Goal: Task Accomplishment & Management: Complete application form

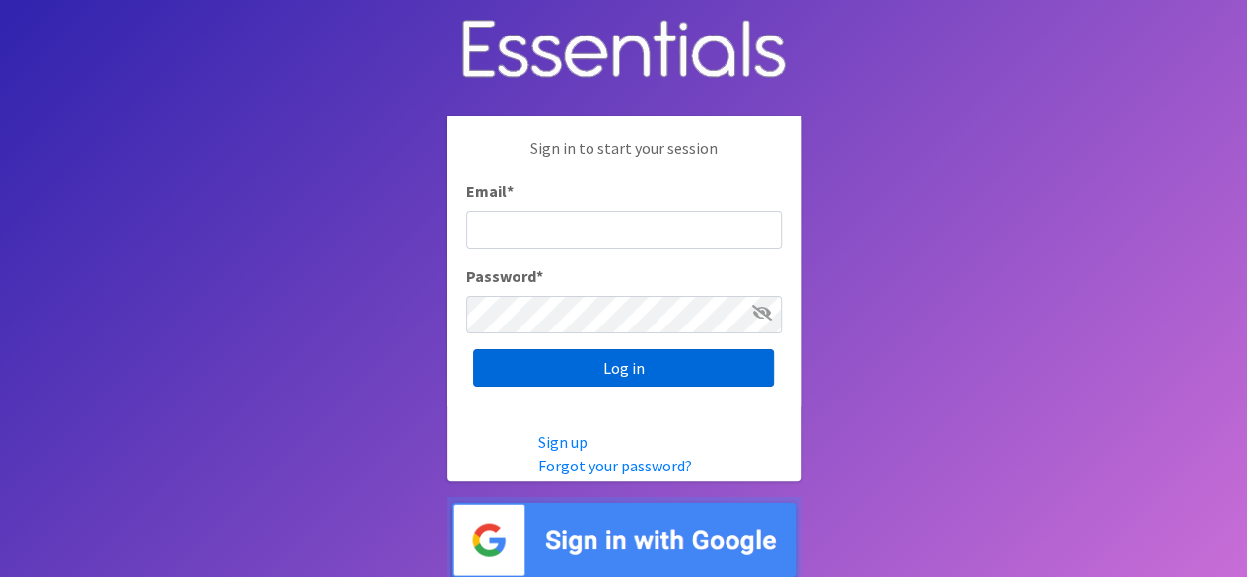
type input "[EMAIL_ADDRESS][DOMAIN_NAME]"
click at [575, 368] on input "Log in" at bounding box center [623, 367] width 301 height 37
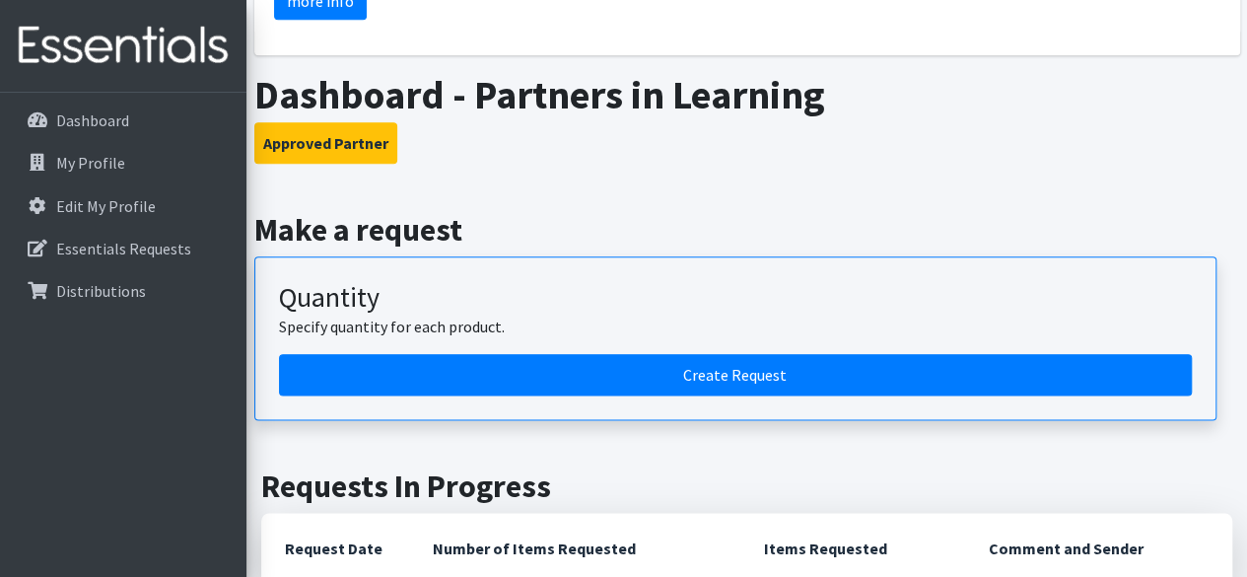
scroll to position [1018, 0]
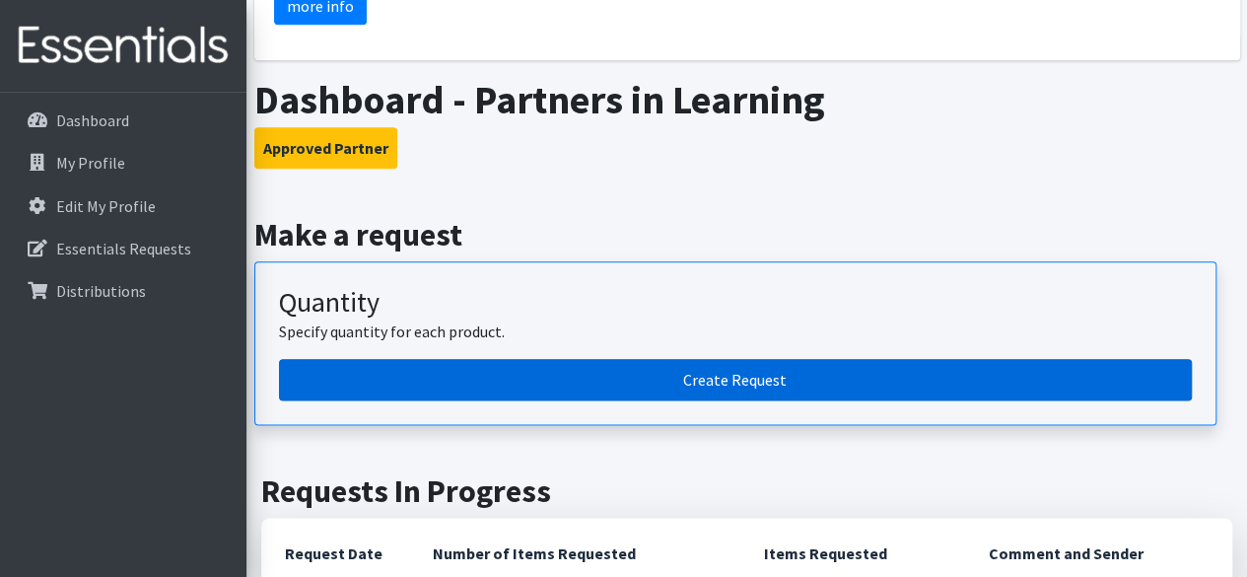
click at [1006, 363] on link "Create Request" at bounding box center [735, 379] width 913 height 41
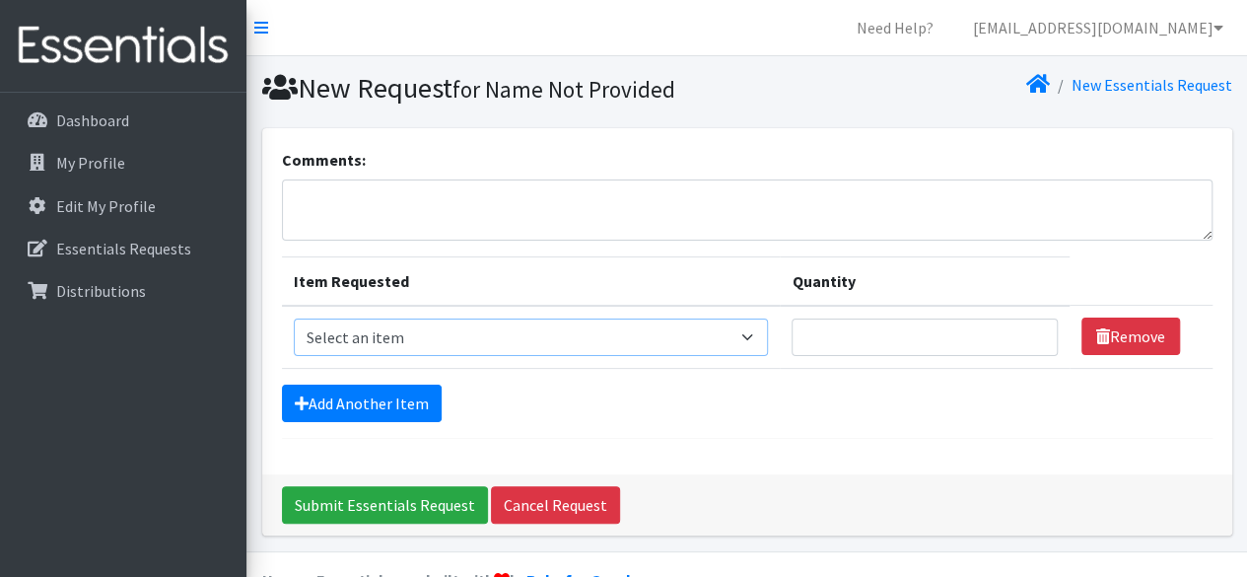
click at [749, 342] on select "Select an item 2T3T(30/child) 3T4T(30/child) 4T5T(30/child) Cloth Diaper Kit (s…" at bounding box center [531, 336] width 475 height 37
select select "963"
click at [294, 318] on select "Select an item 2T3T(30/child) 3T4T(30/child) 4T5T(30/child) Cloth Diaper Kit (s…" at bounding box center [531, 336] width 475 height 37
click at [936, 334] on input "Quantity" at bounding box center [923, 336] width 265 height 37
type input "1000"
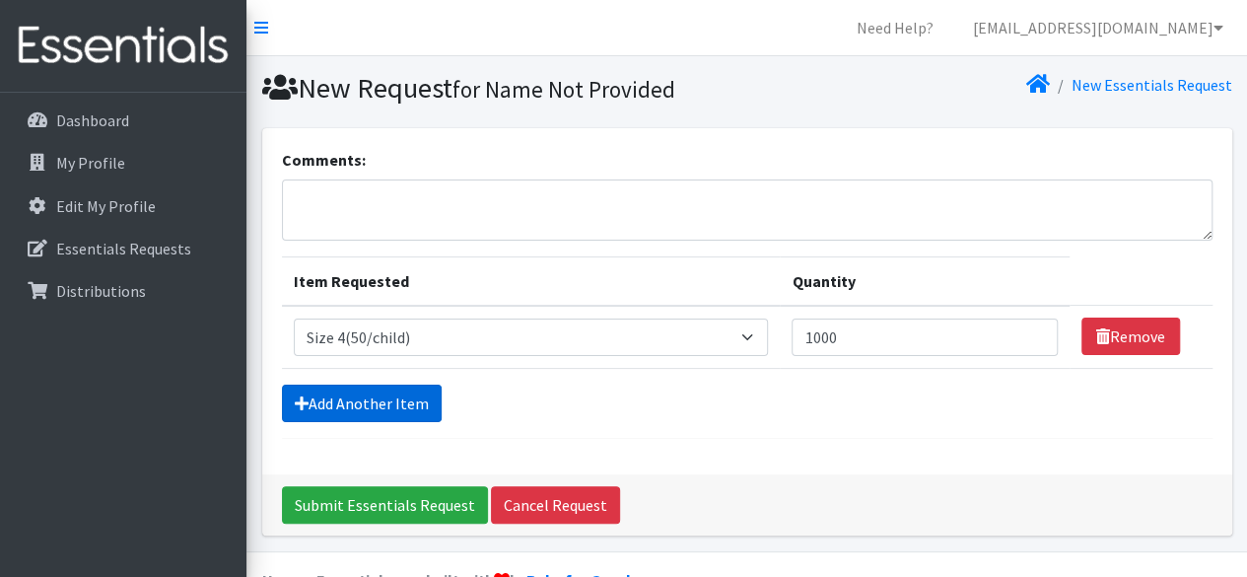
click at [408, 400] on link "Add Another Item" at bounding box center [362, 402] width 160 height 37
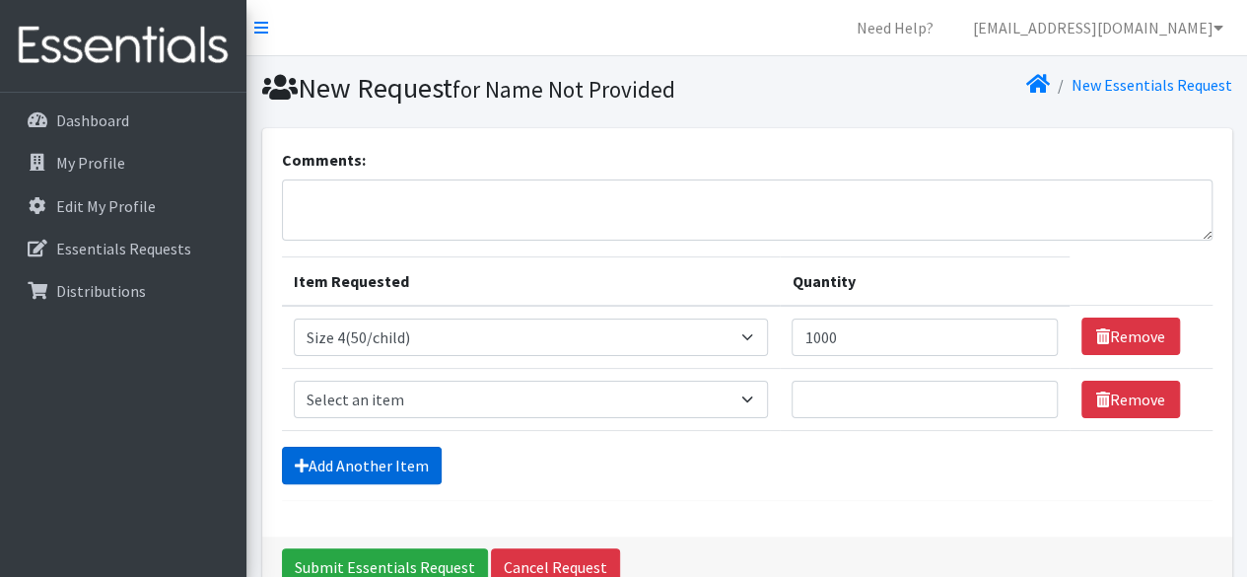
scroll to position [106, 0]
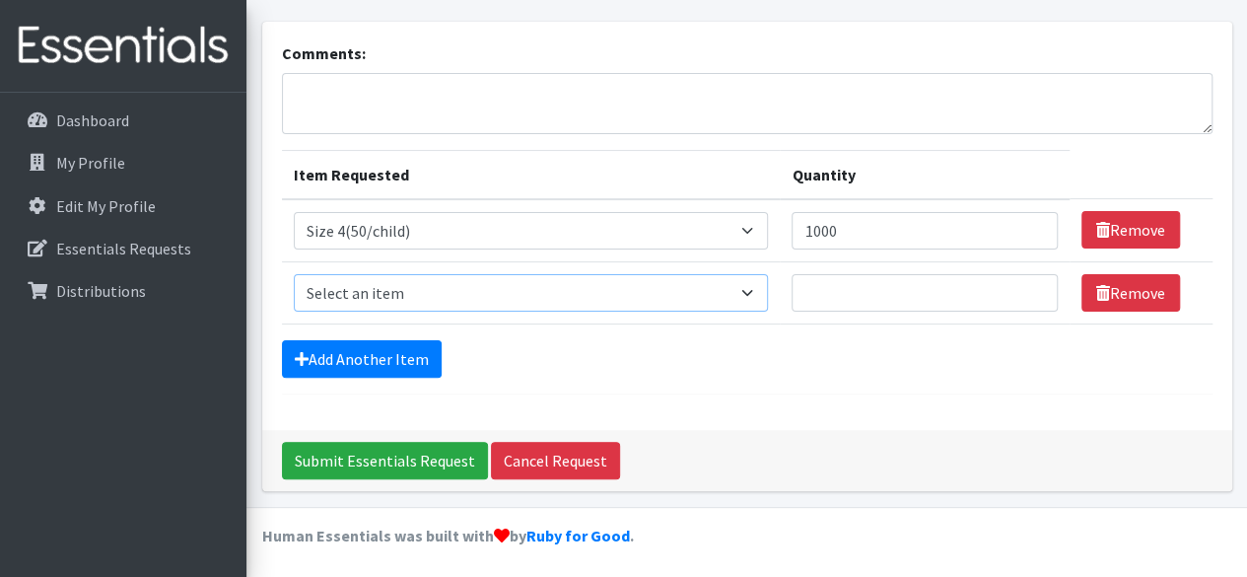
click at [758, 291] on select "Select an item 2T3T(30/child) 3T4T(30/child) 4T5T(30/child) Cloth Diaper Kit (s…" at bounding box center [531, 292] width 475 height 37
select select "964"
click at [294, 274] on select "Select an item 2T3T(30/child) 3T4T(30/child) 4T5T(30/child) Cloth Diaper Kit (s…" at bounding box center [531, 292] width 475 height 37
click at [826, 277] on input "Quantity" at bounding box center [923, 292] width 265 height 37
type input "1000"
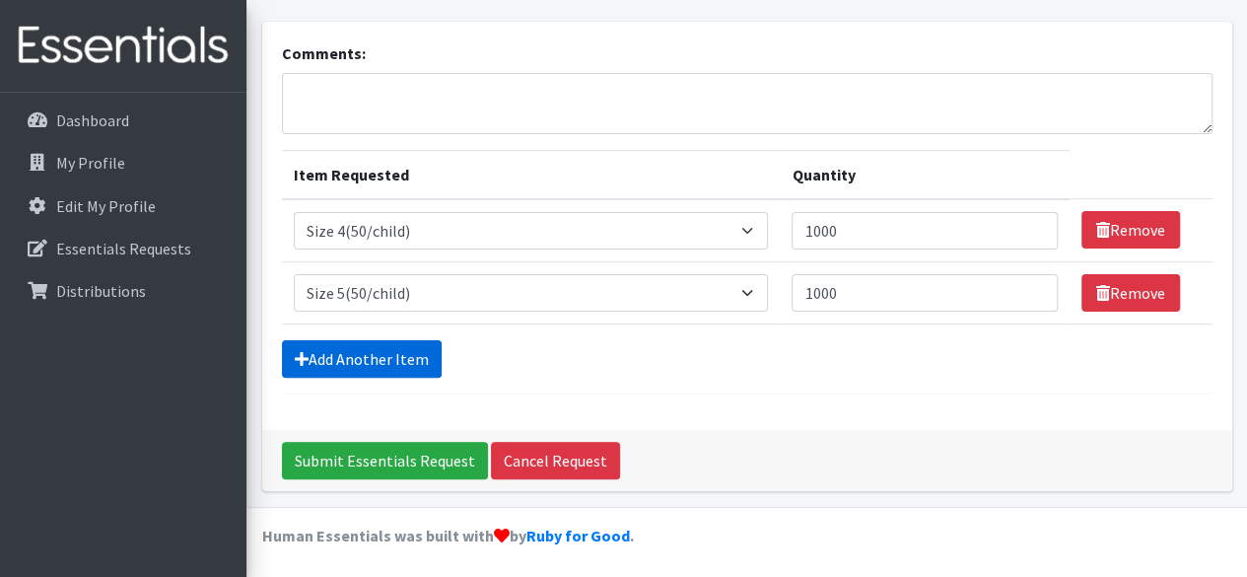
click at [380, 358] on link "Add Another Item" at bounding box center [362, 358] width 160 height 37
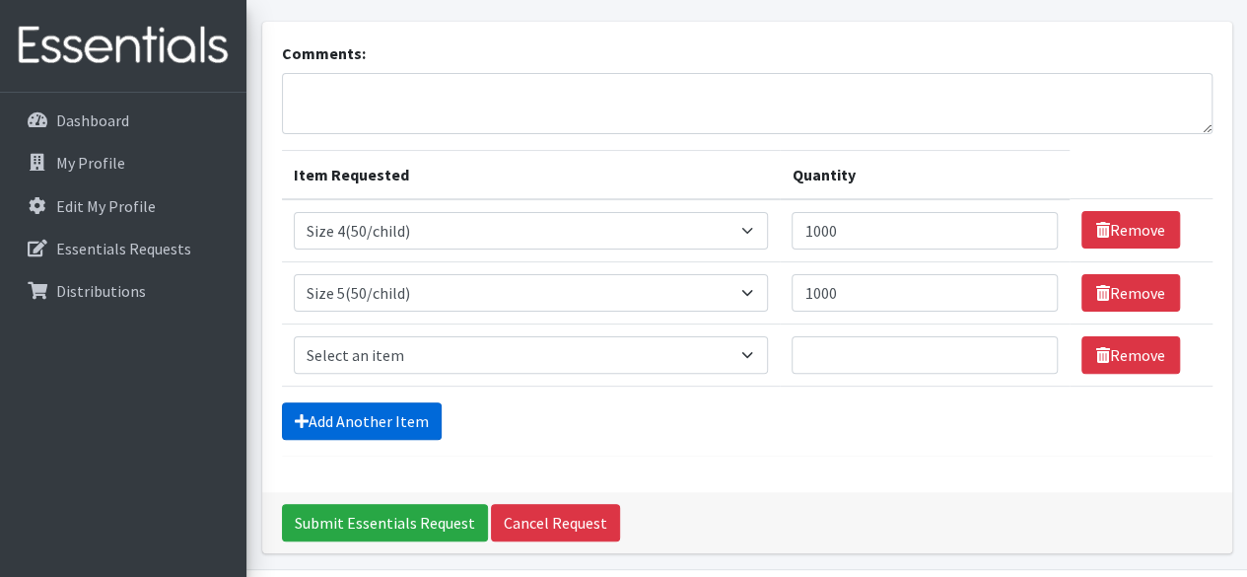
scroll to position [168, 0]
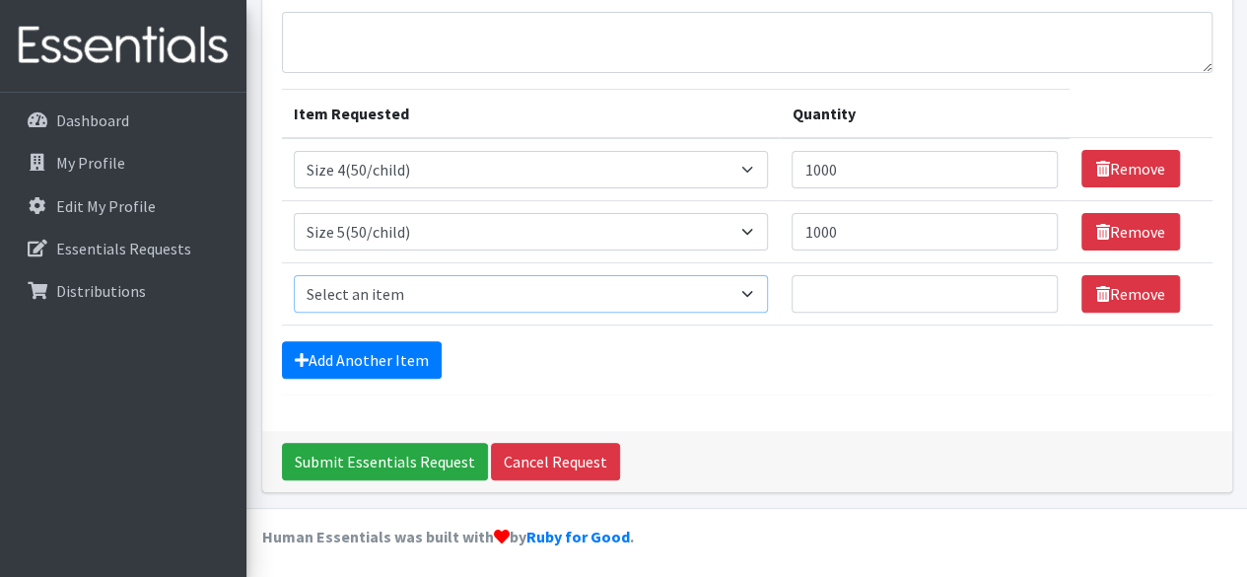
click at [748, 290] on select "Select an item 2T3T(30/child) 3T4T(30/child) 4T5T(30/child) Cloth Diaper Kit (s…" at bounding box center [531, 293] width 475 height 37
select select "966"
click at [294, 275] on select "Select an item 2T3T(30/child) 3T4T(30/child) 4T5T(30/child) Cloth Diaper Kit (s…" at bounding box center [531, 293] width 475 height 37
click at [833, 290] on input "Quantity" at bounding box center [923, 293] width 265 height 37
type input "1000"
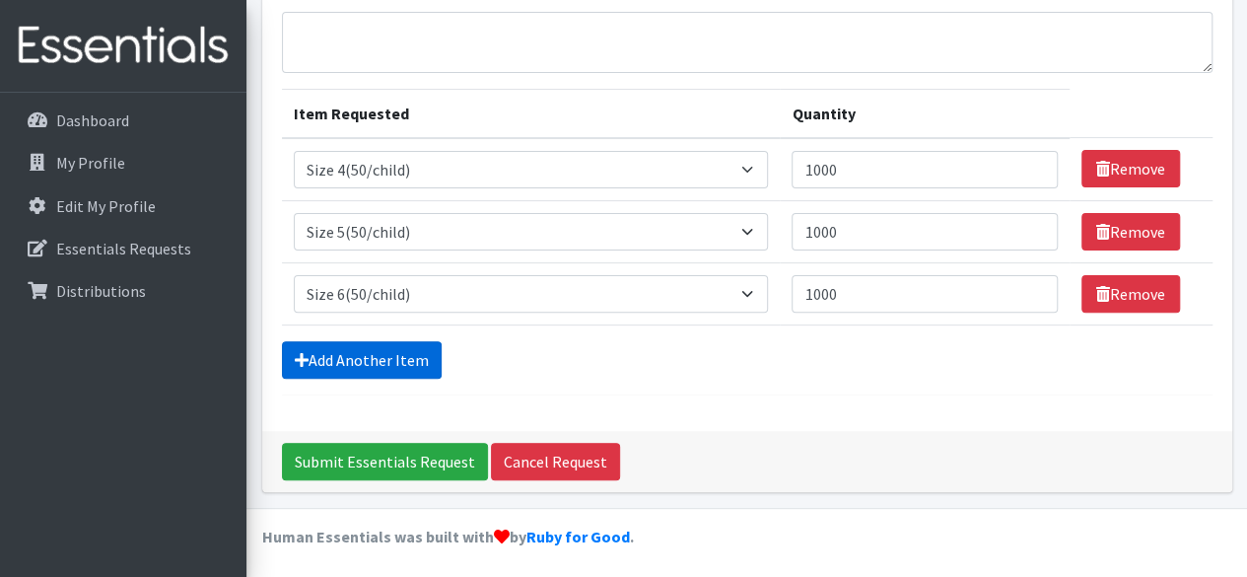
click at [413, 353] on link "Add Another Item" at bounding box center [362, 359] width 160 height 37
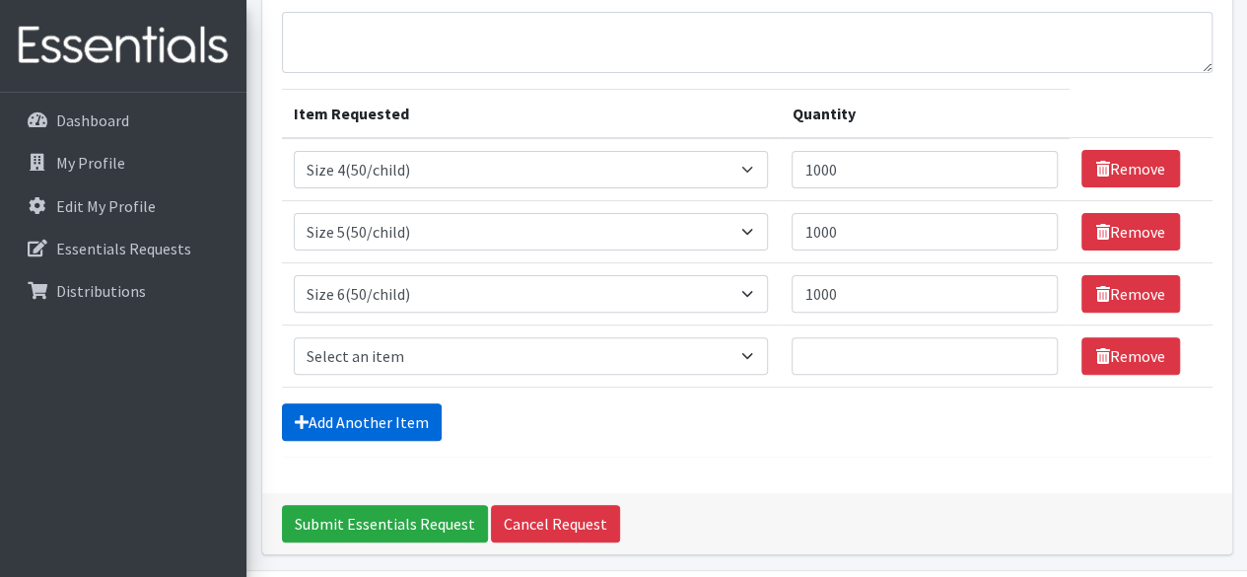
scroll to position [230, 0]
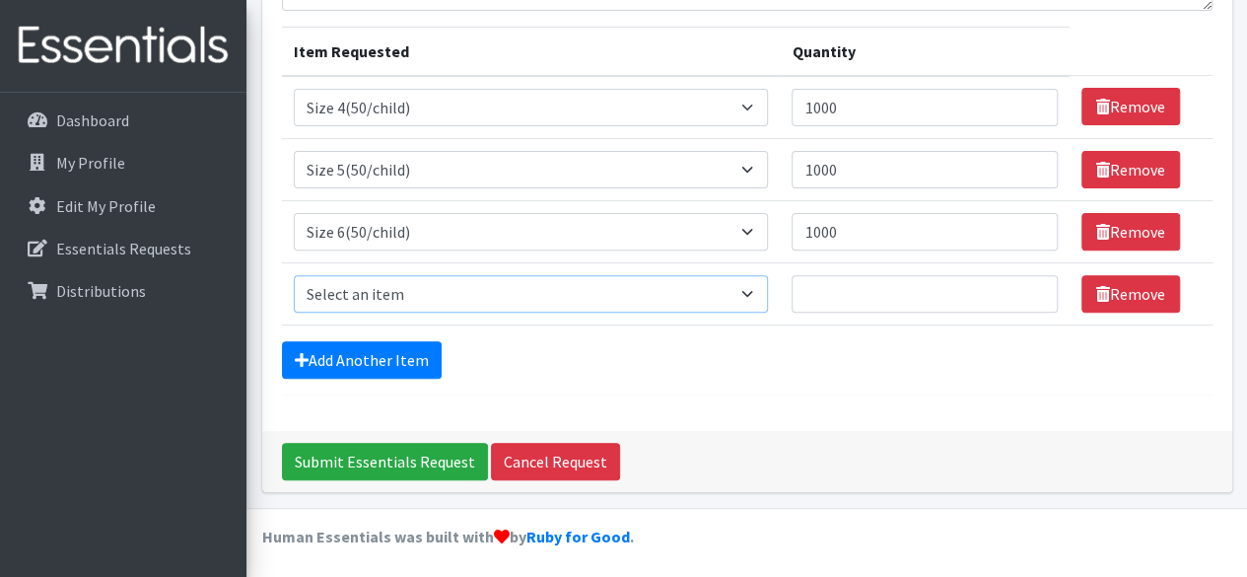
click at [749, 290] on select "Select an item 2T3T(30/child) 3T4T(30/child) 4T5T(30/child) Cloth Diaper Kit (s…" at bounding box center [531, 293] width 475 height 37
click at [772, 379] on form "Comments: Item Requested Quantity Item Requested Select an item 2T3T(30/child) …" at bounding box center [747, 156] width 930 height 477
click at [755, 291] on select "Select an item 2T3T(30/child) 3T4T(30/child) 4T5T(30/child) Cloth Diaper Kit (s…" at bounding box center [531, 293] width 475 height 37
select select "954"
click at [294, 275] on select "Select an item 2T3T(30/child) 3T4T(30/child) 4T5T(30/child) Cloth Diaper Kit (s…" at bounding box center [531, 293] width 475 height 37
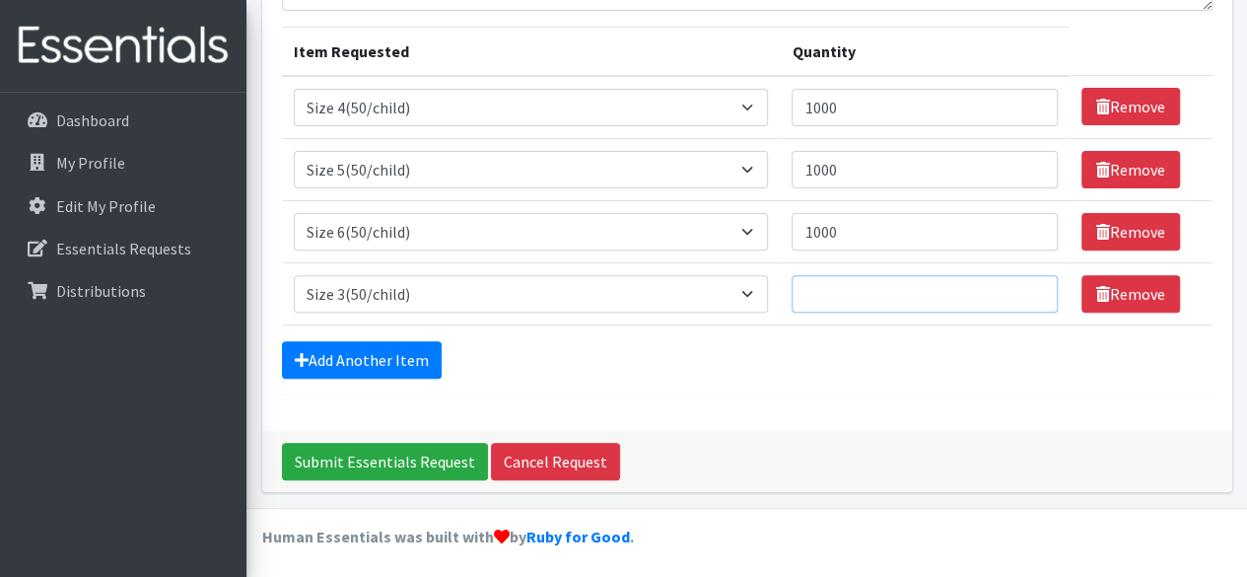
click at [843, 281] on input "Quantity" at bounding box center [923, 293] width 265 height 37
type input "1000"
click at [417, 353] on link "Add Another Item" at bounding box center [362, 359] width 160 height 37
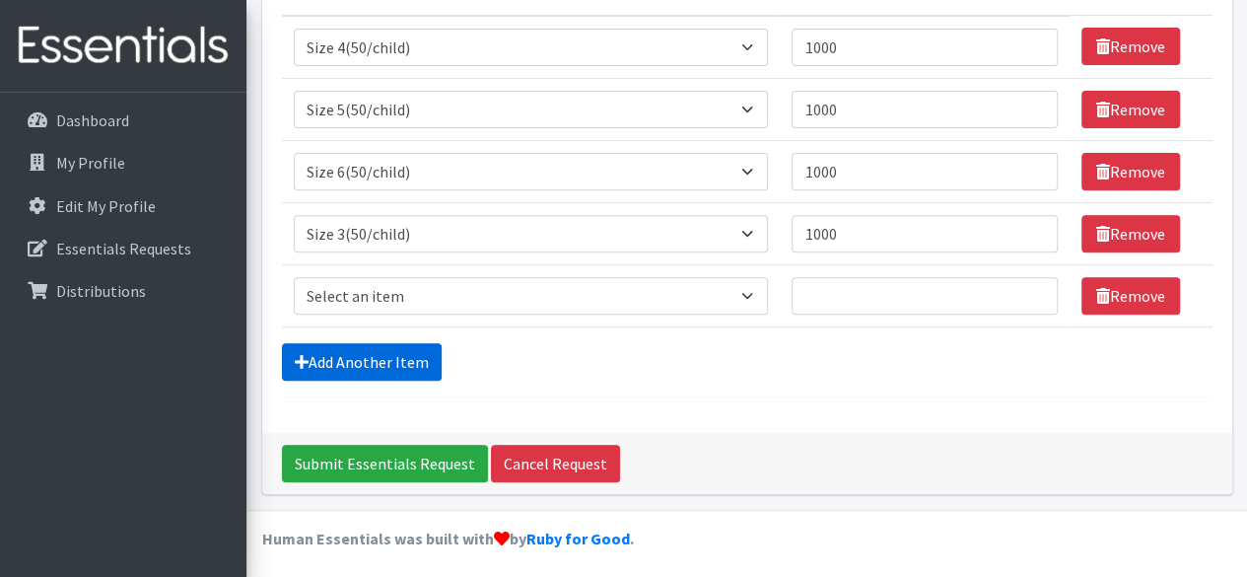
scroll to position [292, 0]
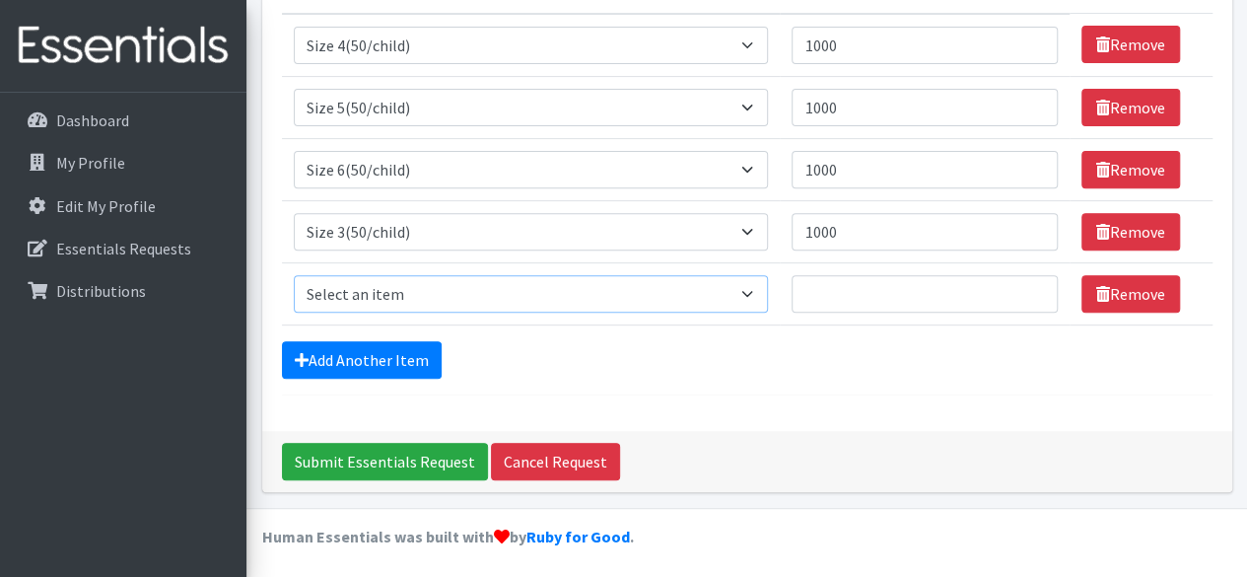
click at [757, 291] on select "Select an item 2T3T(30/child) 3T4T(30/child) 4T5T(30/child) Cloth Diaper Kit (s…" at bounding box center [531, 293] width 475 height 37
click at [682, 377] on form "Comments: Item Requested Quantity Item Requested Select an item 2T3T(30/child) …" at bounding box center [747, 125] width 930 height 539
click at [749, 290] on select "Select an item 2T3T(30/child) 3T4T(30/child) 4T5T(30/child) Cloth Diaper Kit (s…" at bounding box center [531, 293] width 475 height 37
select select "953"
click at [294, 275] on select "Select an item 2T3T(30/child) 3T4T(30/child) 4T5T(30/child) Cloth Diaper Kit (s…" at bounding box center [531, 293] width 475 height 37
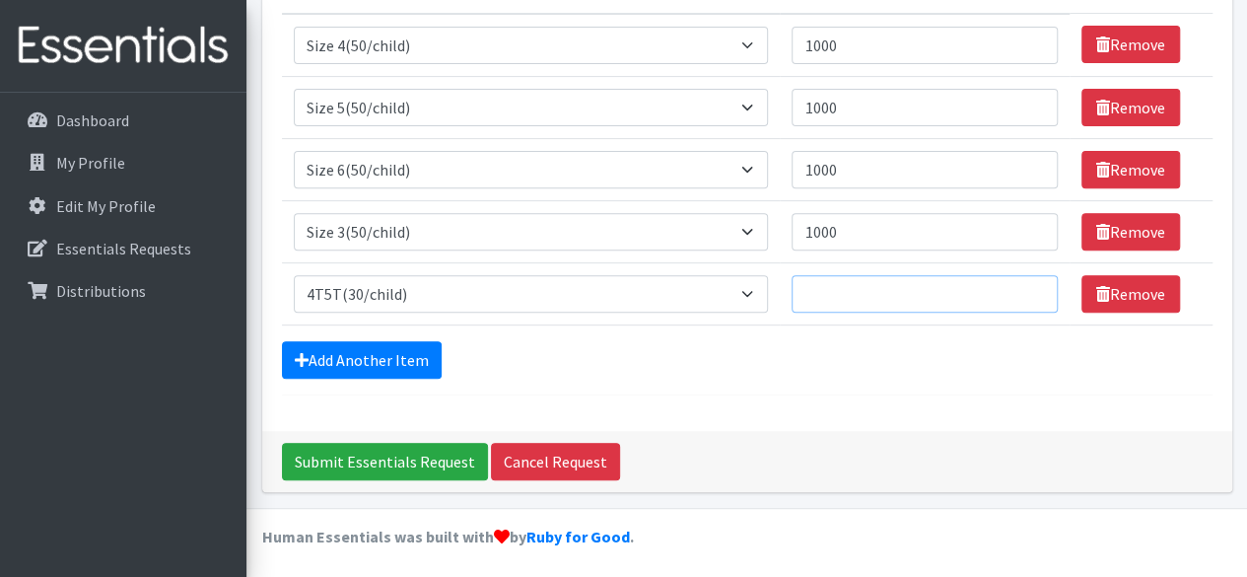
click at [820, 283] on input "Quantity" at bounding box center [923, 293] width 265 height 37
type input "1000"
click at [751, 292] on select "Select an item 2T3T(30/child) 3T4T(30/child) 4T5T(30/child) Cloth Diaper Kit (s…" at bounding box center [531, 293] width 475 height 37
click at [716, 364] on div "Add Another Item" at bounding box center [747, 359] width 930 height 37
click at [402, 354] on link "Add Another Item" at bounding box center [362, 359] width 160 height 37
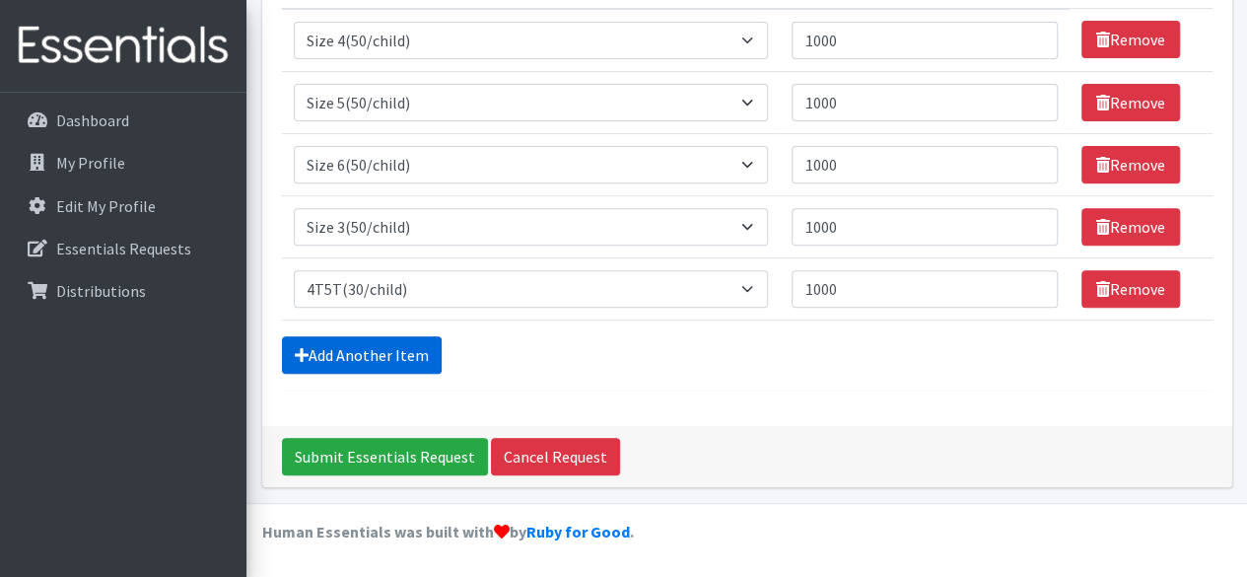
scroll to position [353, 0]
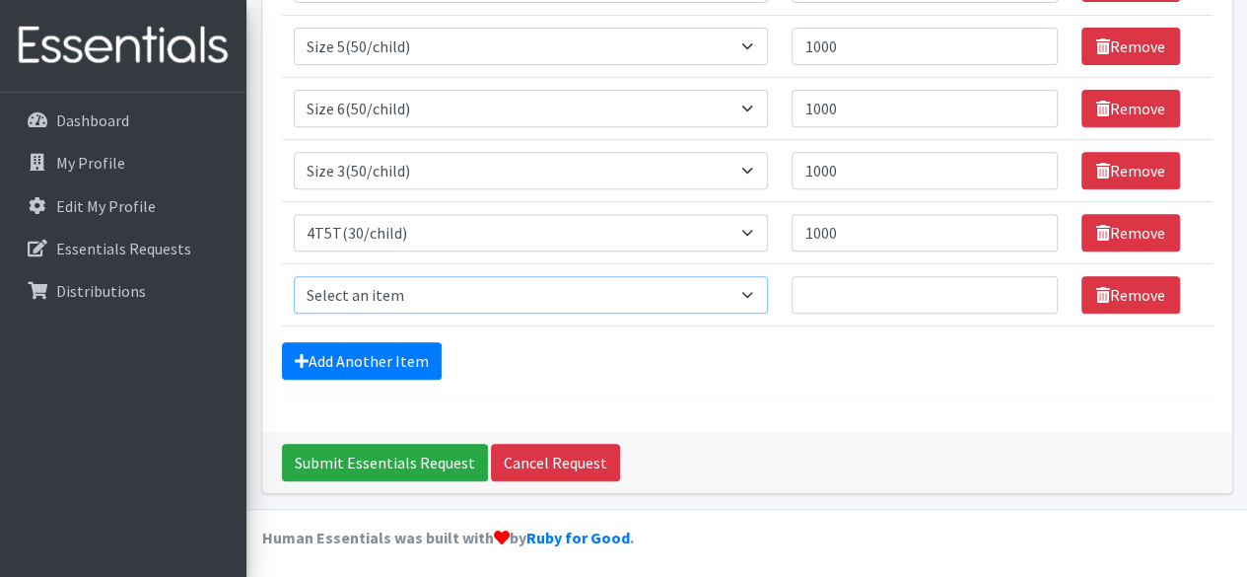
click at [753, 291] on select "Select an item 2T3T(30/child) 3T4T(30/child) 4T5T(30/child) Cloth Diaper Kit (s…" at bounding box center [531, 294] width 475 height 37
select select "951"
click at [294, 276] on select "Select an item 2T3T(30/child) 3T4T(30/child) 4T5T(30/child) Cloth Diaper Kit (s…" at bounding box center [531, 294] width 475 height 37
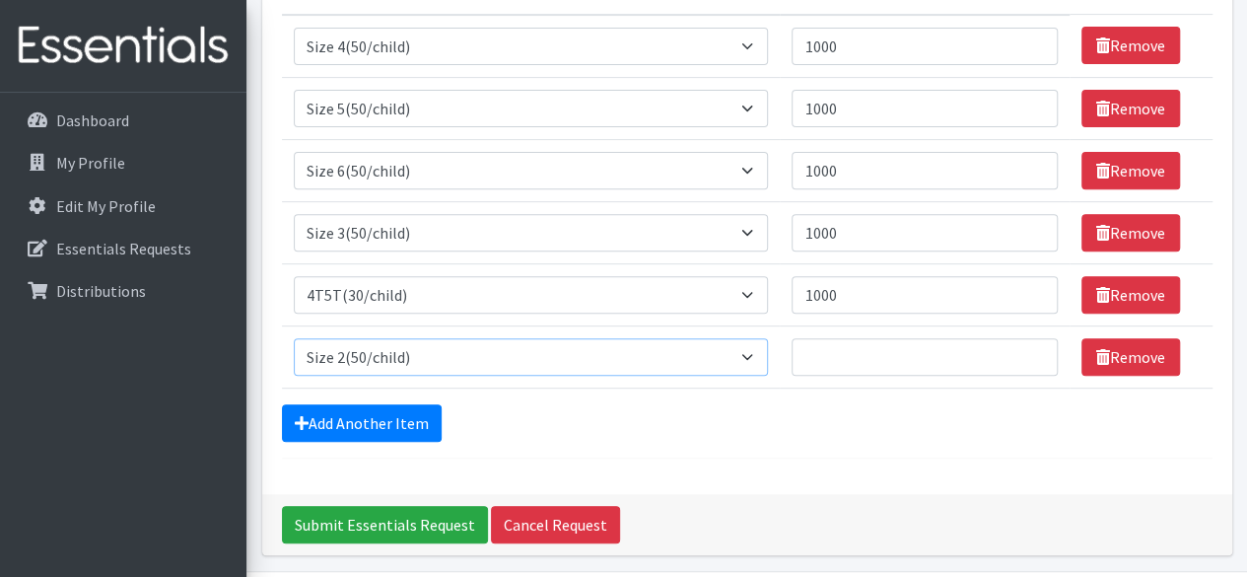
scroll to position [321, 0]
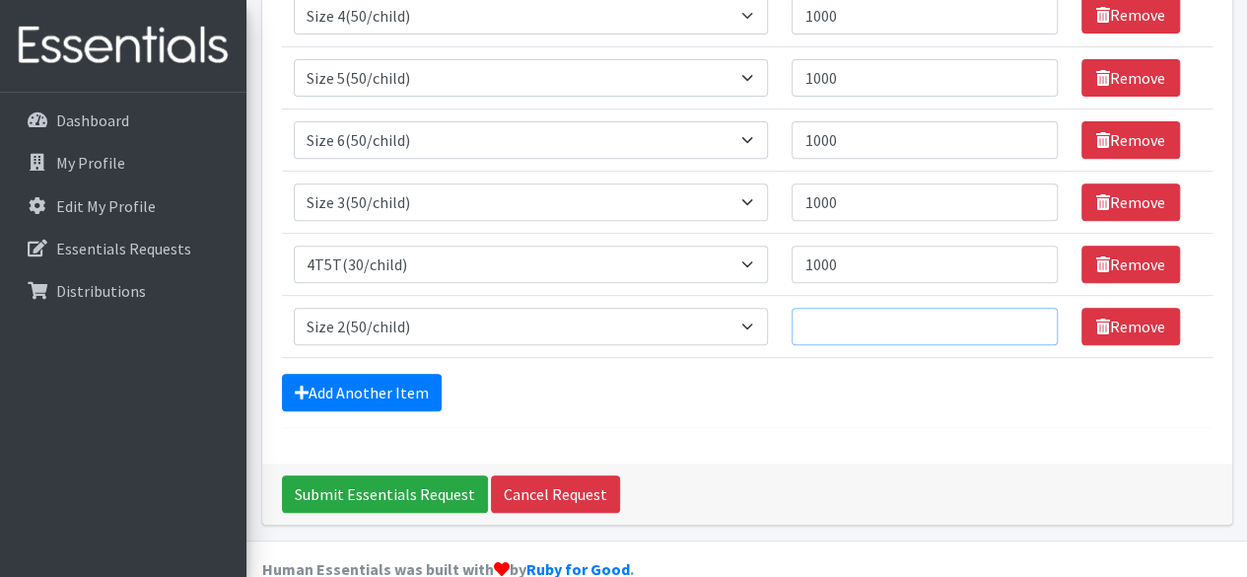
click at [848, 314] on input "Quantity" at bounding box center [923, 326] width 265 height 37
type input "1000"
click at [756, 320] on select "Select an item 2T3T(30/child) 3T4T(30/child) 4T5T(30/child) Cloth Diaper Kit (s…" at bounding box center [531, 326] width 475 height 37
click at [864, 381] on div "Add Another Item" at bounding box center [747, 392] width 930 height 37
click at [1106, 319] on link "Remove" at bounding box center [1130, 326] width 99 height 37
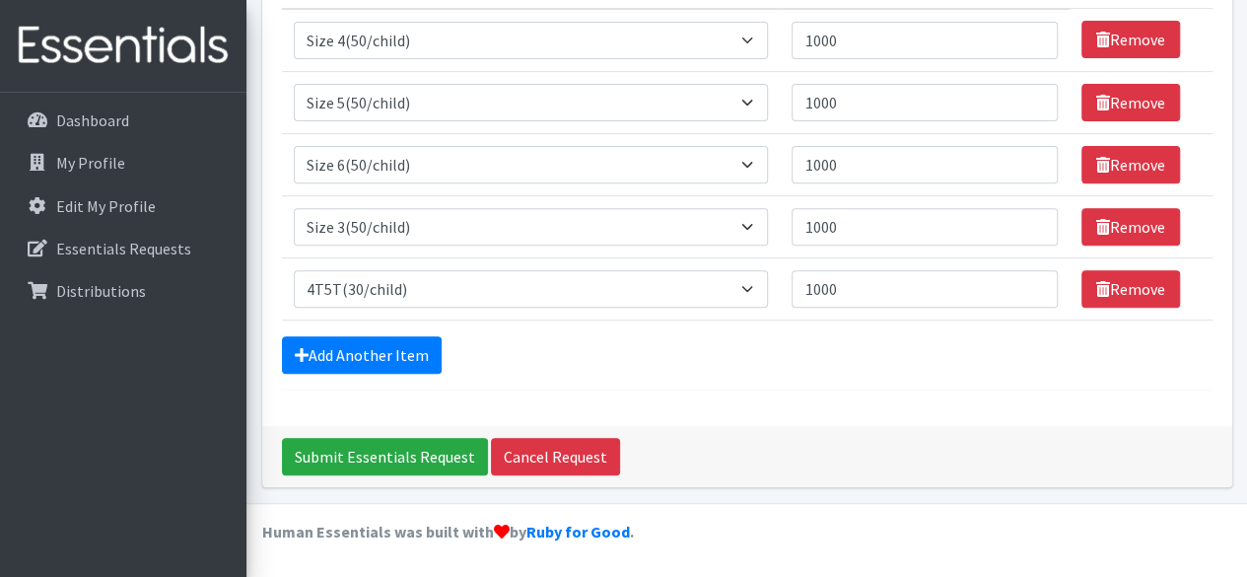
scroll to position [292, 0]
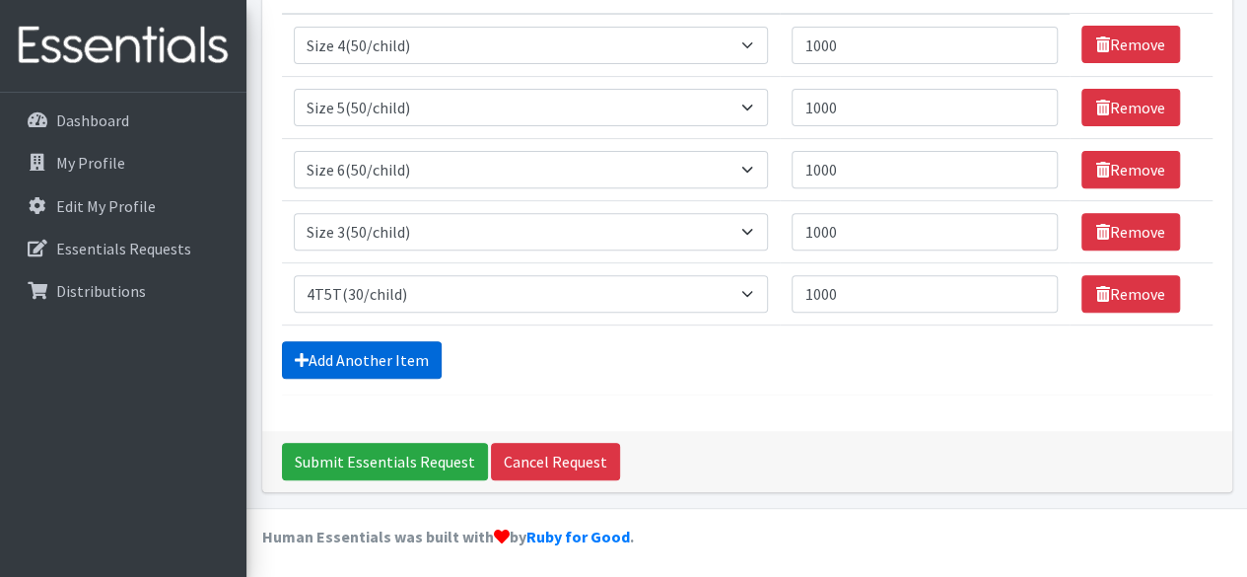
click at [371, 349] on link "Add Another Item" at bounding box center [362, 359] width 160 height 37
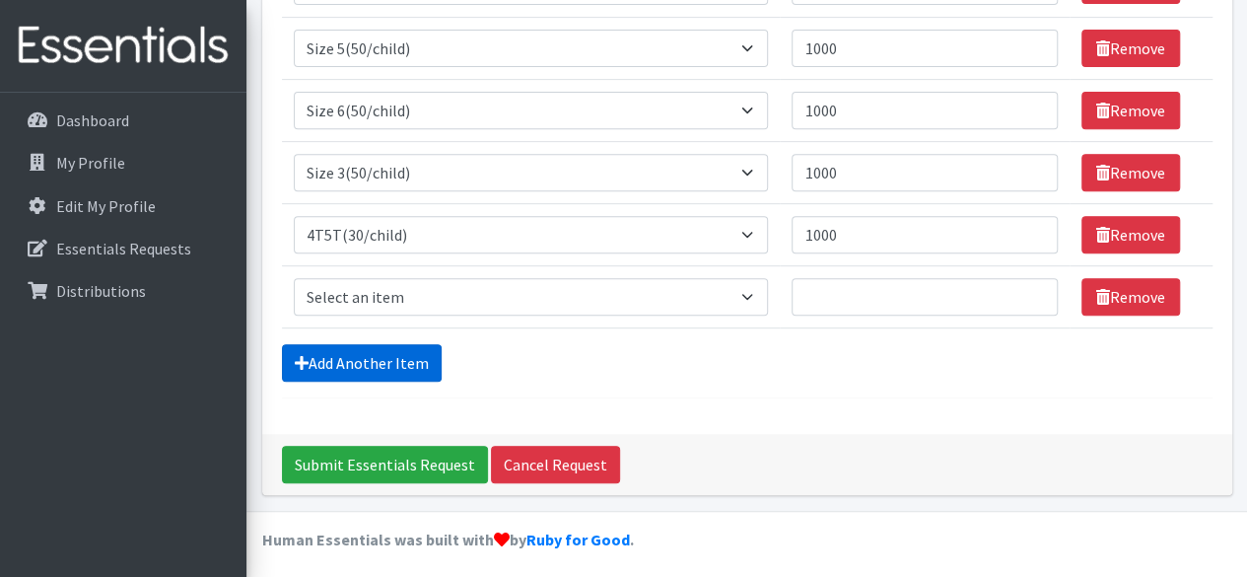
scroll to position [353, 0]
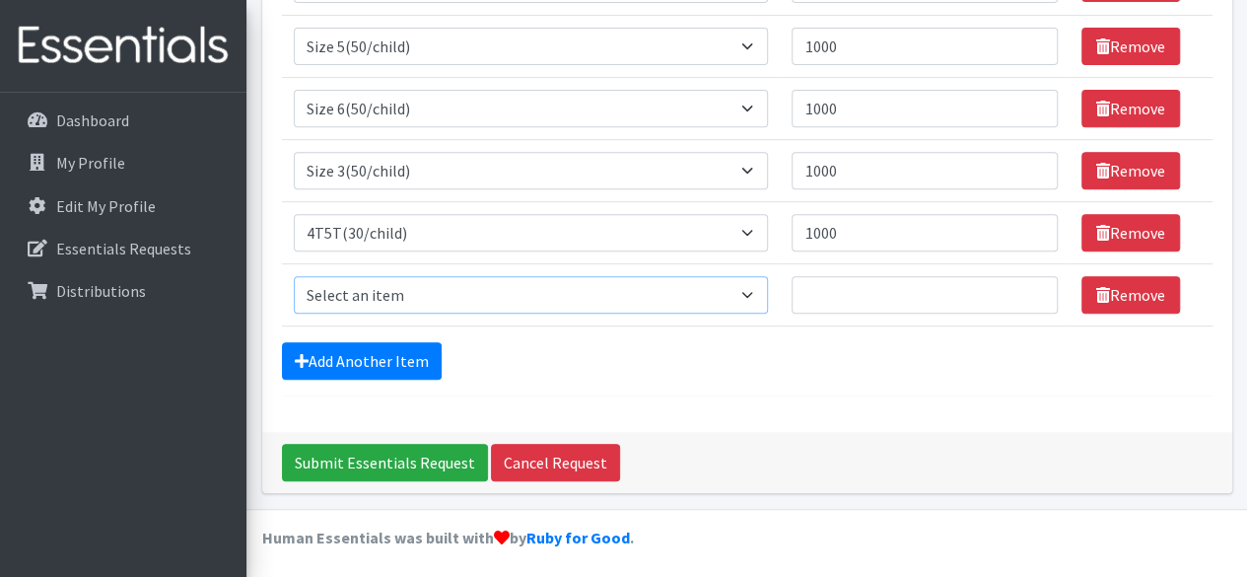
click at [751, 289] on select "Select an item 2T3T(30/child) 3T4T(30/child) 4T5T(30/child) Cloth Diaper Kit (s…" at bounding box center [531, 294] width 475 height 37
select select "941"
click at [294, 276] on select "Select an item 2T3T(30/child) 3T4T(30/child) 4T5T(30/child) Cloth Diaper Kit (s…" at bounding box center [531, 294] width 475 height 37
click at [840, 279] on input "Quantity" at bounding box center [923, 294] width 265 height 37
type input "1000"
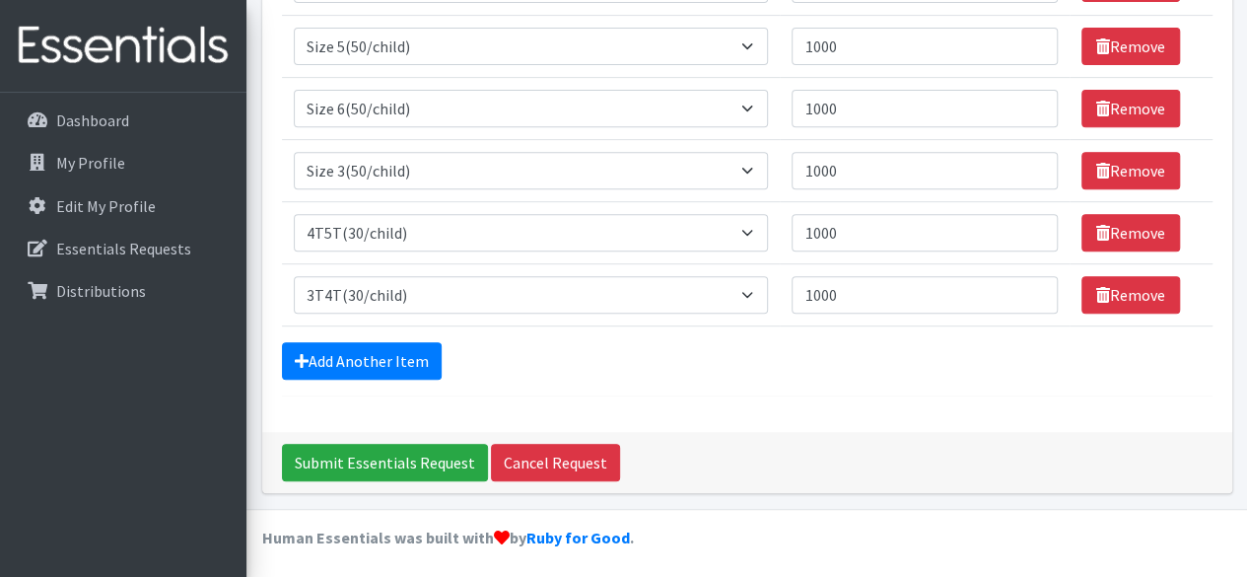
click at [904, 395] on div "Comments: Item Requested Quantity Item Requested Select an item 2T3T(30/child) …" at bounding box center [747, 103] width 970 height 656
click at [330, 360] on link "Add Another Item" at bounding box center [362, 360] width 160 height 37
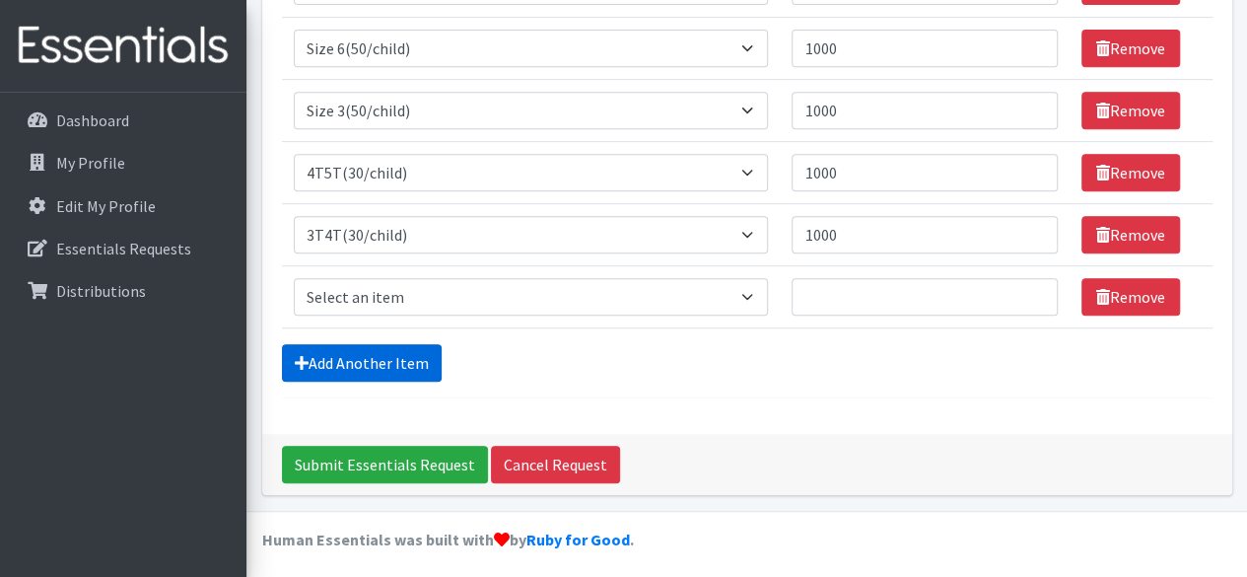
scroll to position [415, 0]
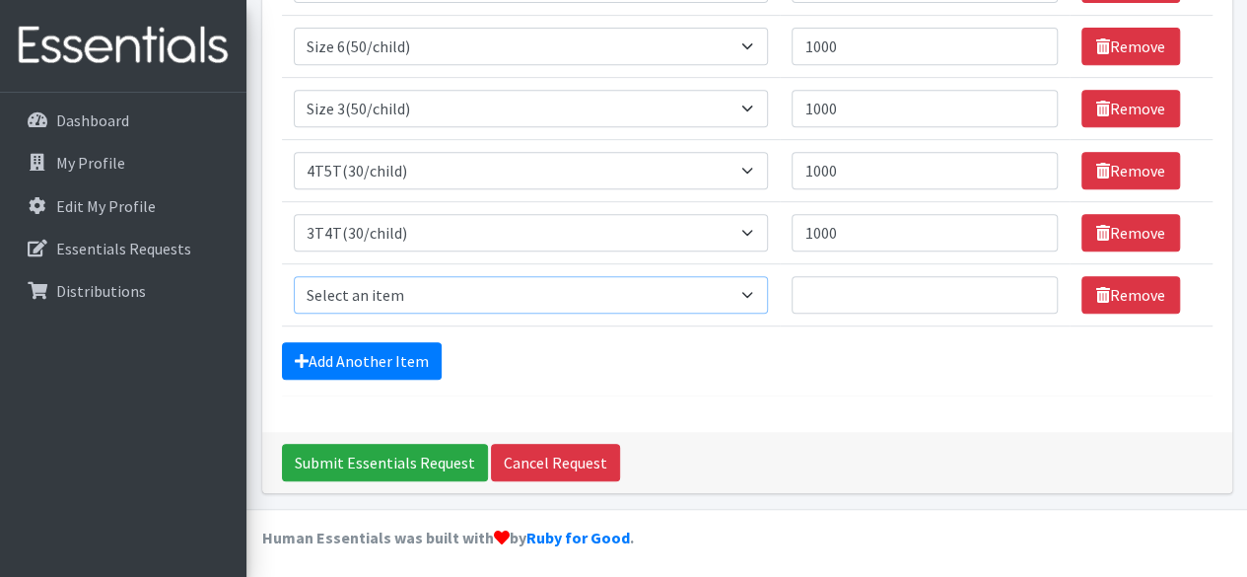
click at [744, 290] on select "Select an item 2T3T(30/child) 3T4T(30/child) 4T5T(30/child) Cloth Diaper Kit (s…" at bounding box center [531, 294] width 475 height 37
select select "950"
click at [294, 276] on select "Select an item 2T3T(30/child) 3T4T(30/child) 4T5T(30/child) Cloth Diaper Kit (s…" at bounding box center [531, 294] width 475 height 37
click at [848, 291] on input "Quantity" at bounding box center [923, 294] width 265 height 37
type input "500"
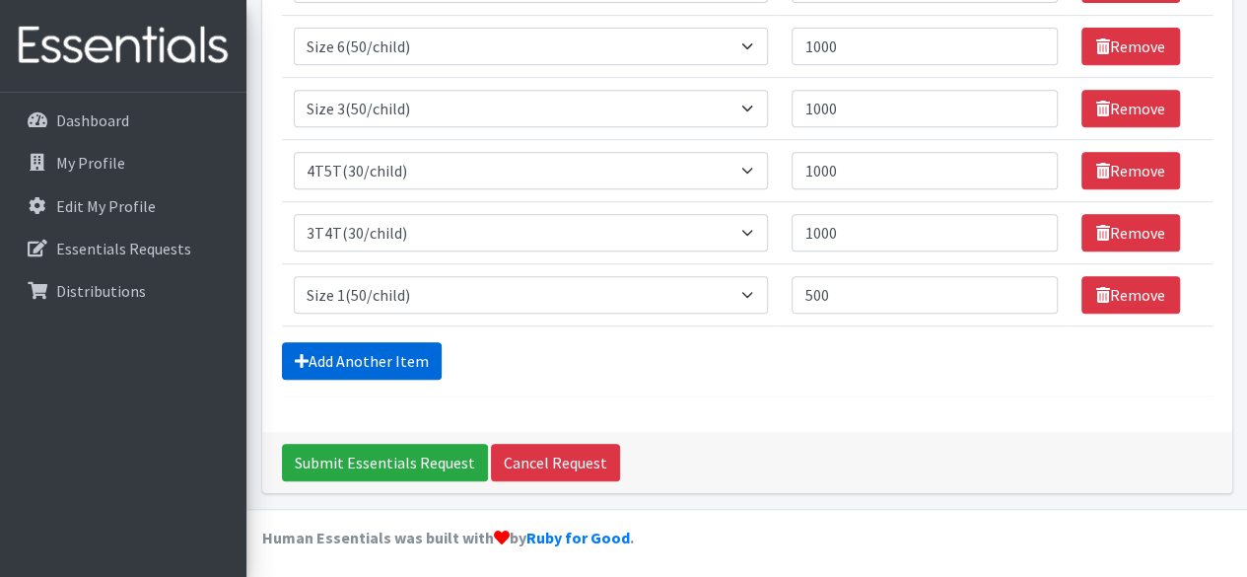
click at [380, 358] on link "Add Another Item" at bounding box center [362, 360] width 160 height 37
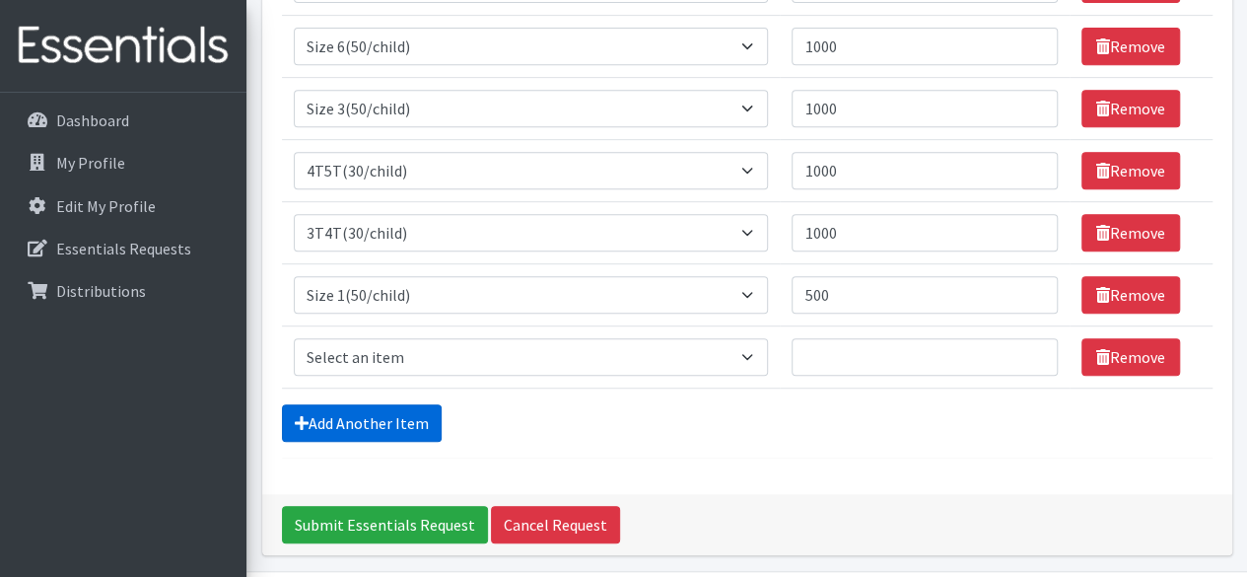
scroll to position [477, 0]
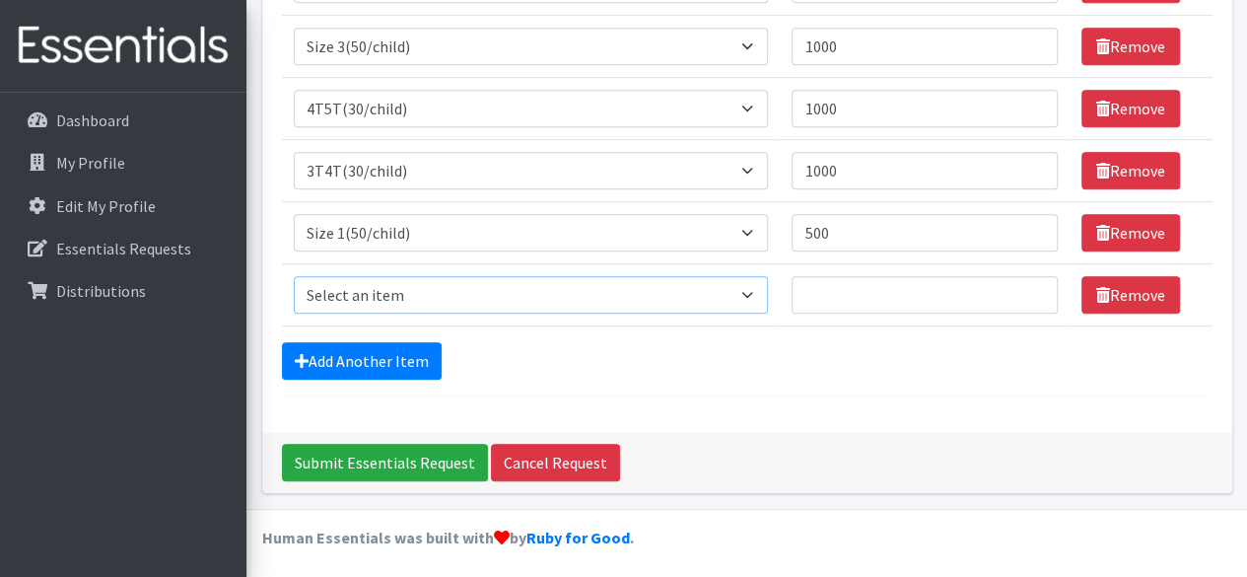
click at [758, 287] on select "Select an item 2T3T(30/child) 3T4T(30/child) 4T5T(30/child) Cloth Diaper Kit (s…" at bounding box center [531, 294] width 475 height 37
select select "951"
click at [294, 276] on select "Select an item 2T3T(30/child) 3T4T(30/child) 4T5T(30/child) Cloth Diaper Kit (s…" at bounding box center [531, 294] width 475 height 37
click at [814, 289] on input "Quantity" at bounding box center [923, 294] width 265 height 37
type input "500"
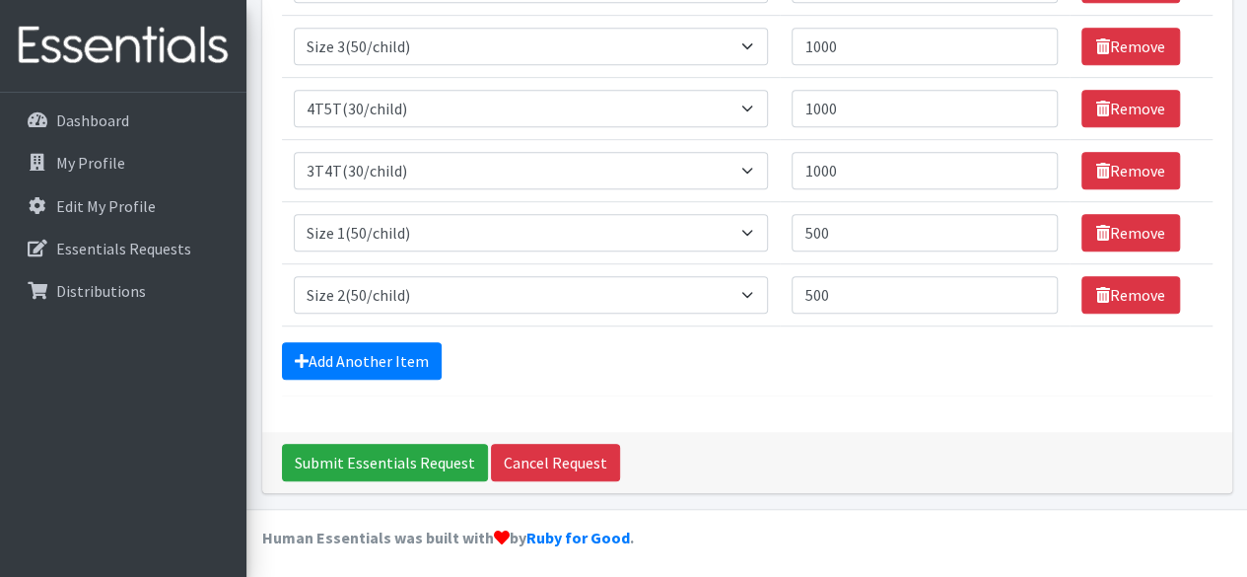
click at [844, 365] on div "Add Another Item" at bounding box center [747, 360] width 930 height 37
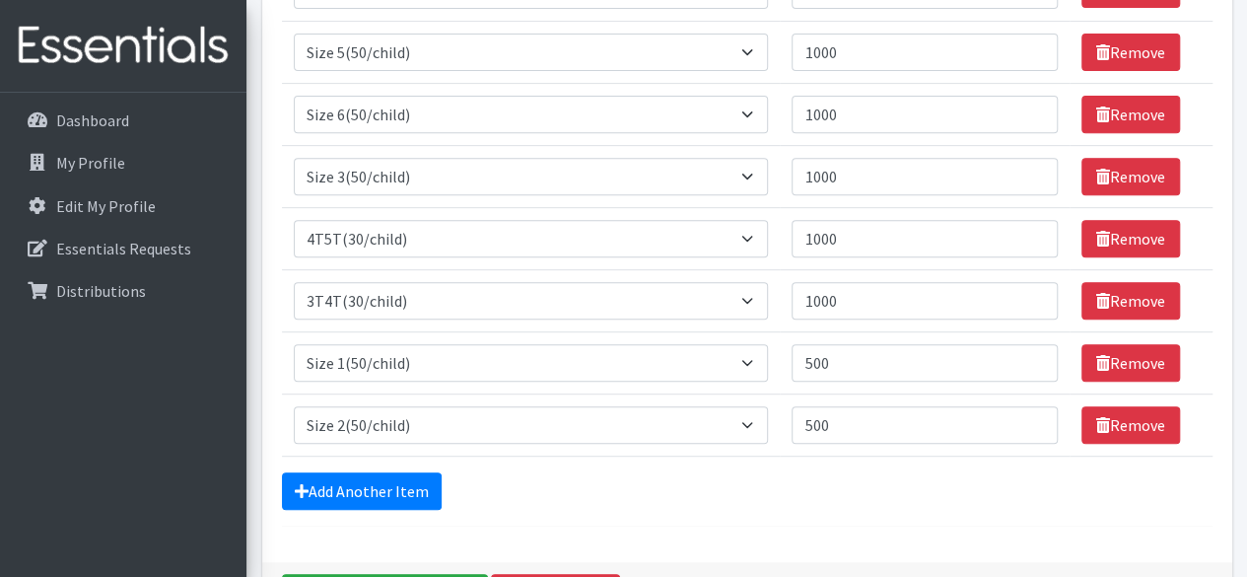
scroll to position [385, 0]
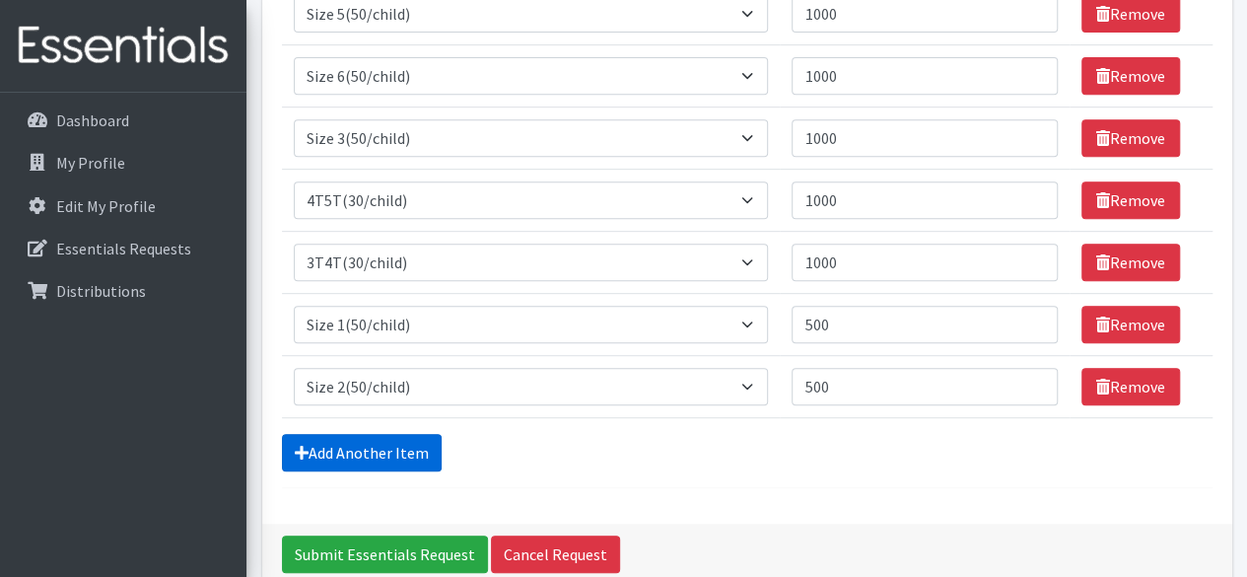
click at [353, 446] on link "Add Another Item" at bounding box center [362, 452] width 160 height 37
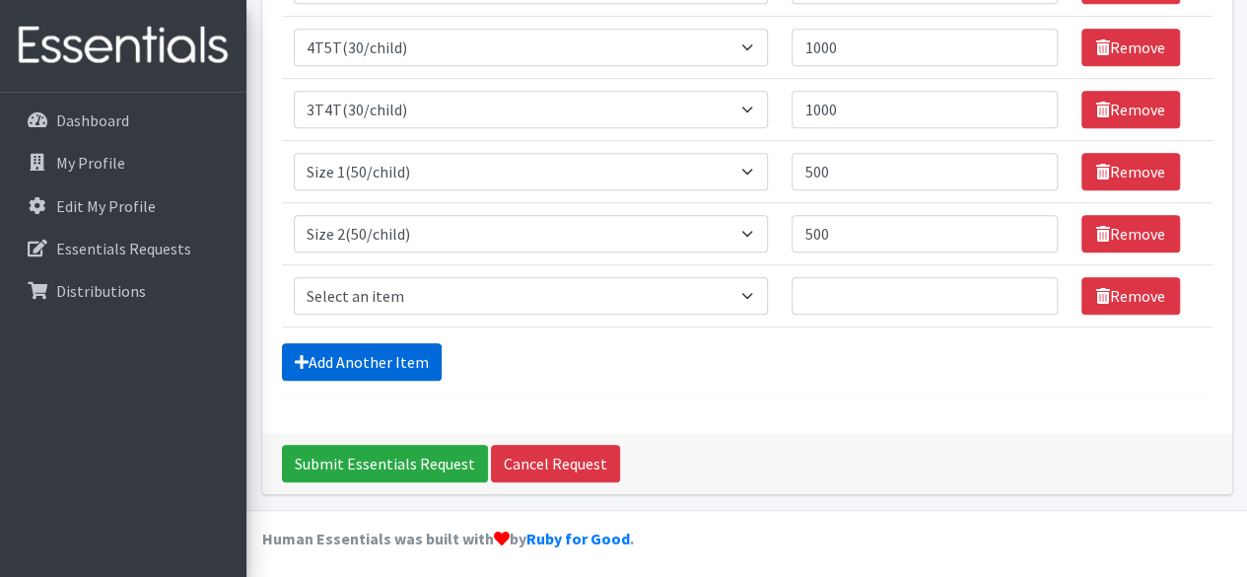
scroll to position [538, 0]
click at [1139, 282] on link "Remove" at bounding box center [1130, 295] width 99 height 37
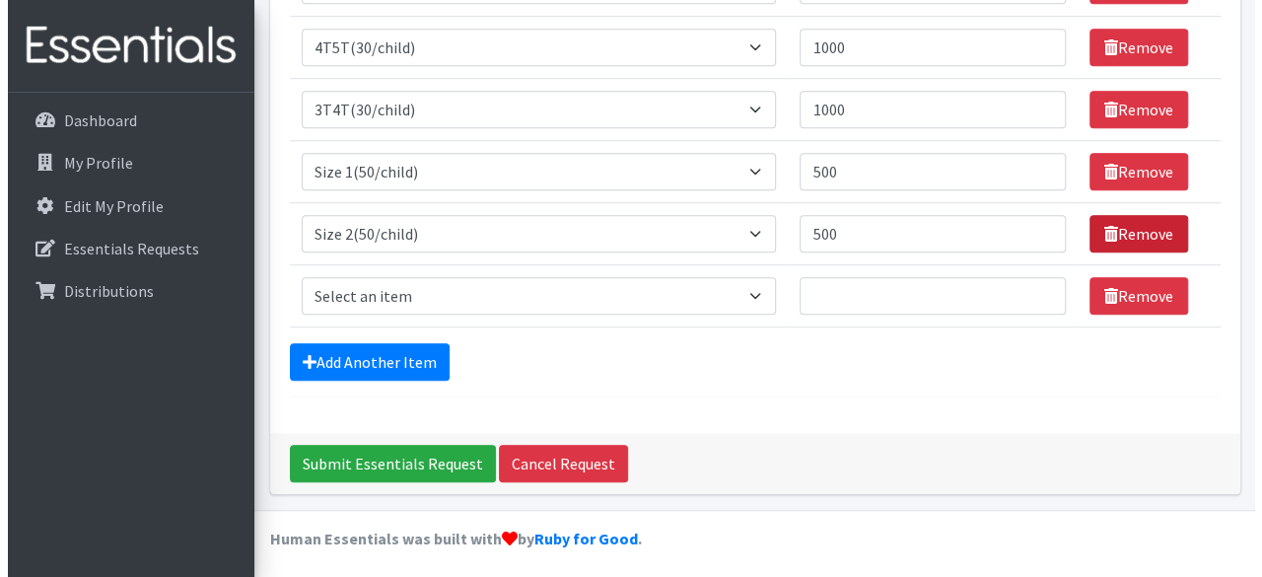
scroll to position [477, 0]
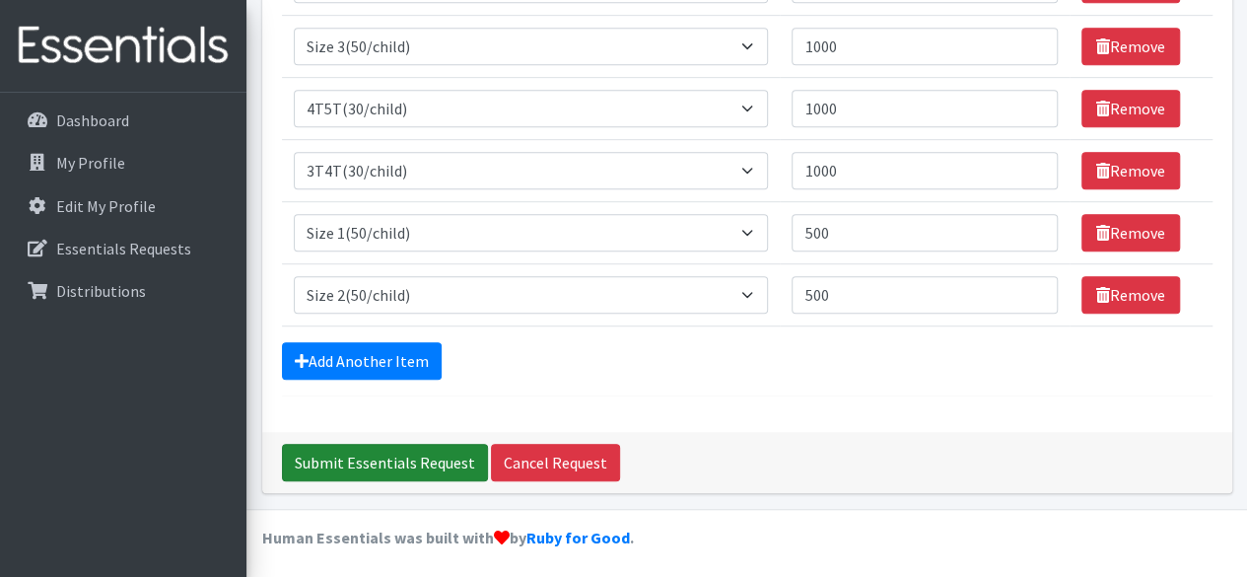
click at [406, 459] on input "Submit Essentials Request" at bounding box center [385, 462] width 206 height 37
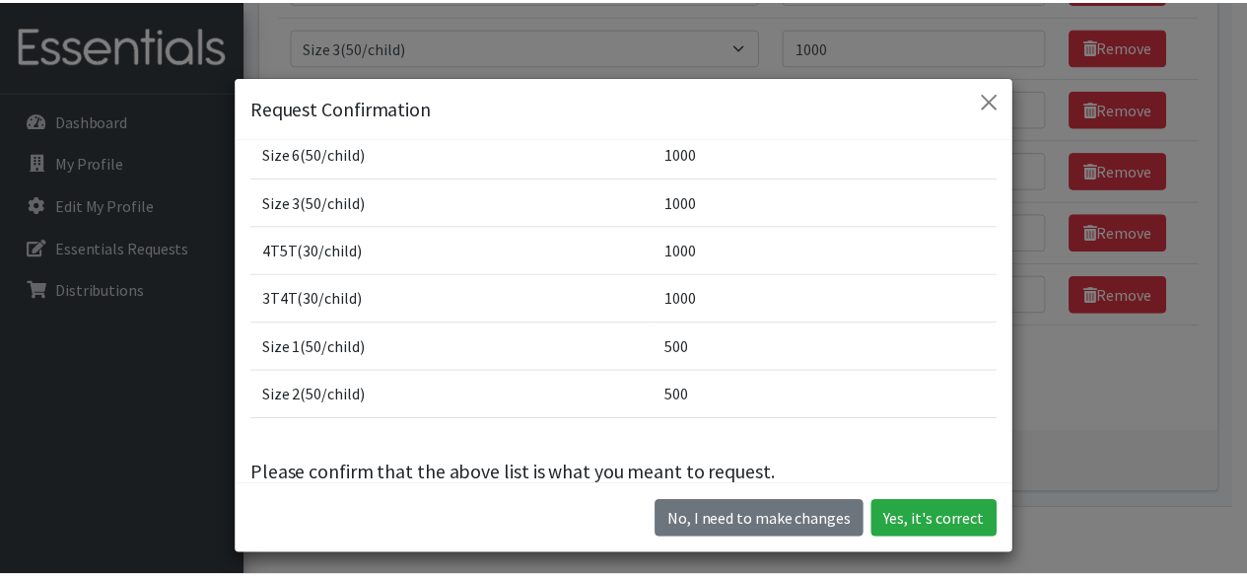
scroll to position [203, 0]
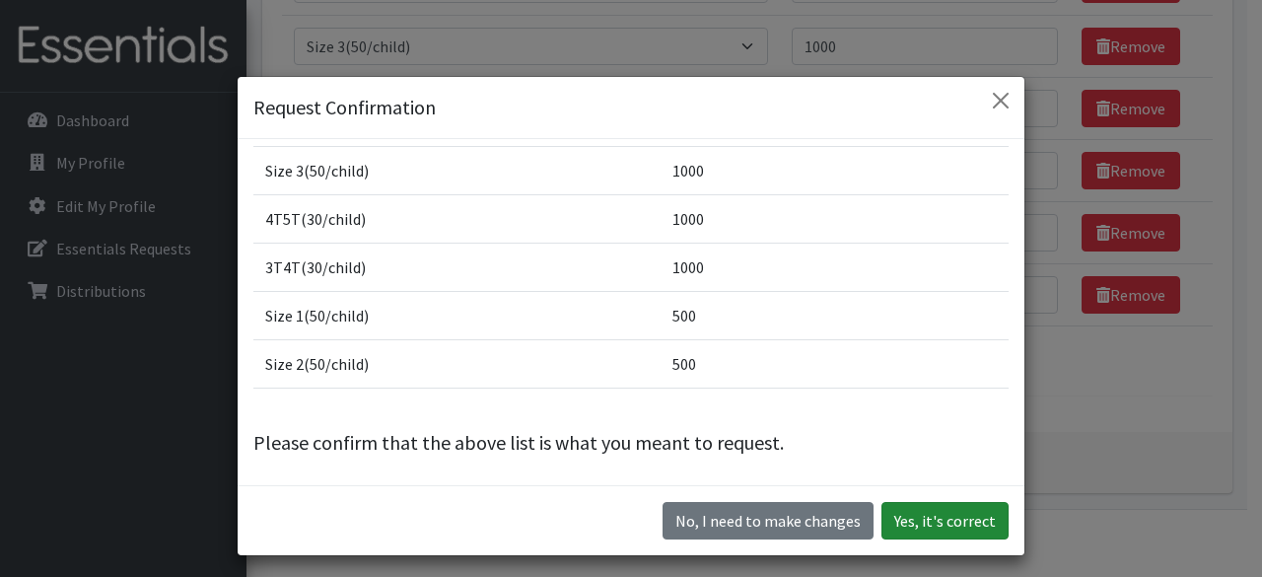
click at [919, 519] on button "Yes, it's correct" at bounding box center [944, 520] width 127 height 37
